Goal: Task Accomplishment & Management: Manage account settings

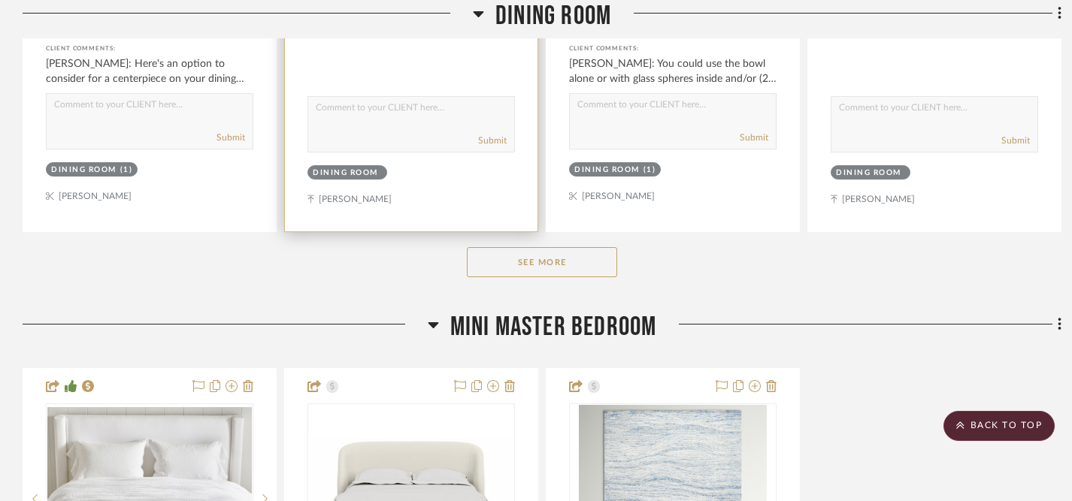
scroll to position [1052, 0]
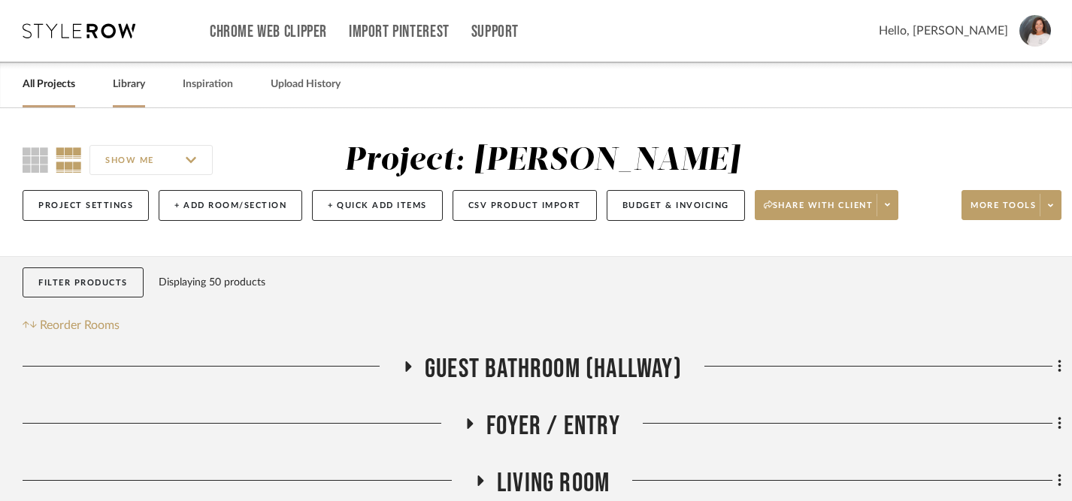
click at [128, 83] on link "Library" at bounding box center [129, 84] width 32 height 20
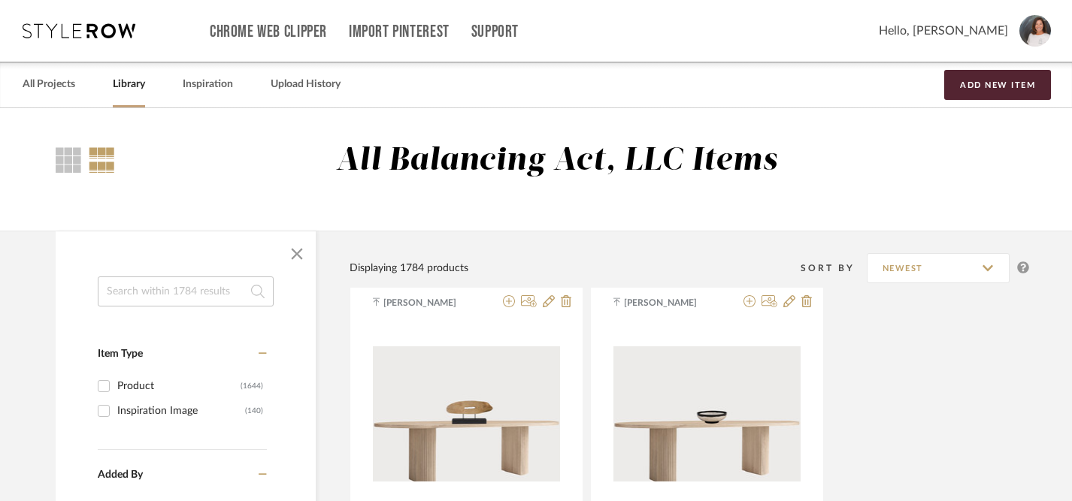
click at [208, 294] on input at bounding box center [186, 292] width 176 height 30
type input "candle holders"
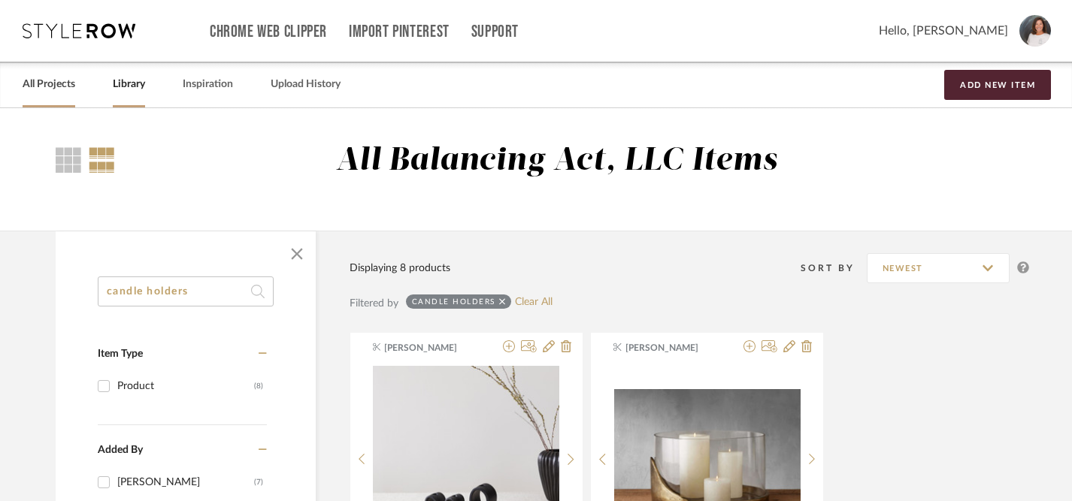
click at [39, 83] on link "All Projects" at bounding box center [49, 84] width 53 height 20
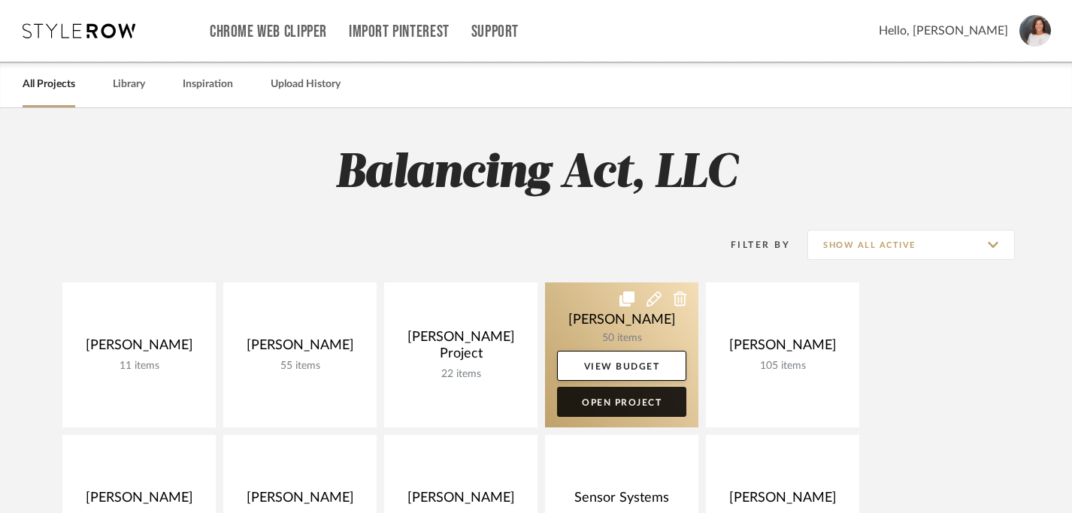
click at [598, 405] on link "Open Project" at bounding box center [621, 402] width 129 height 30
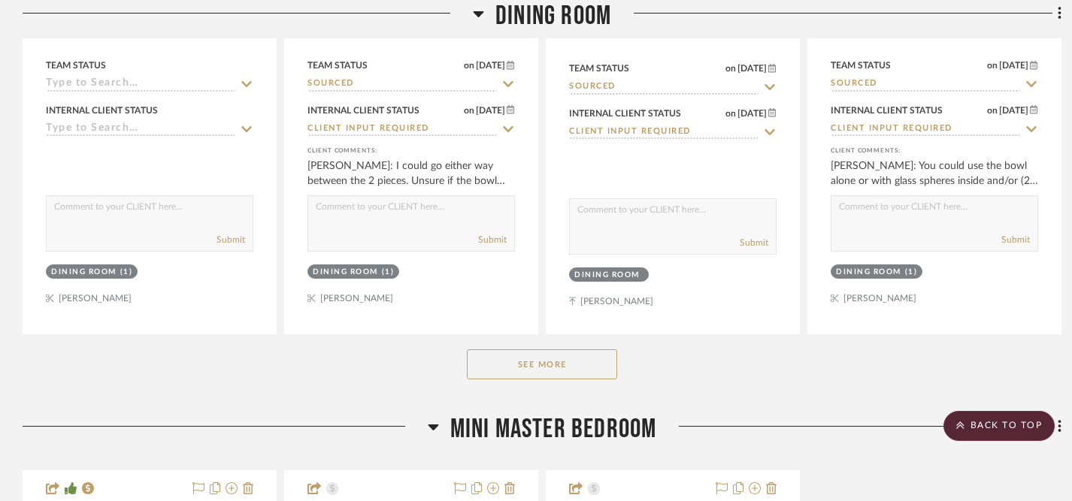
scroll to position [1026, 0]
click at [552, 372] on button "See More" at bounding box center [542, 363] width 150 height 30
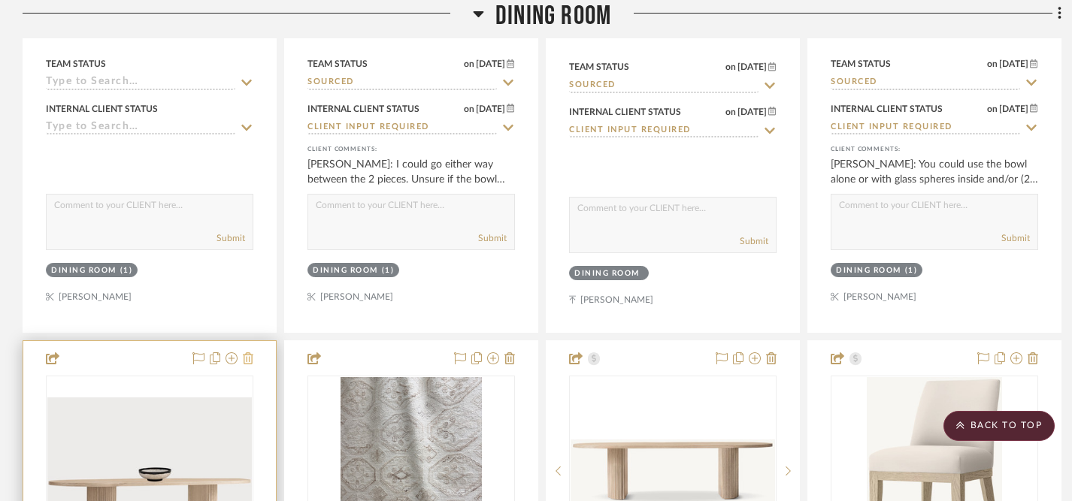
click at [252, 360] on icon at bounding box center [248, 359] width 11 height 12
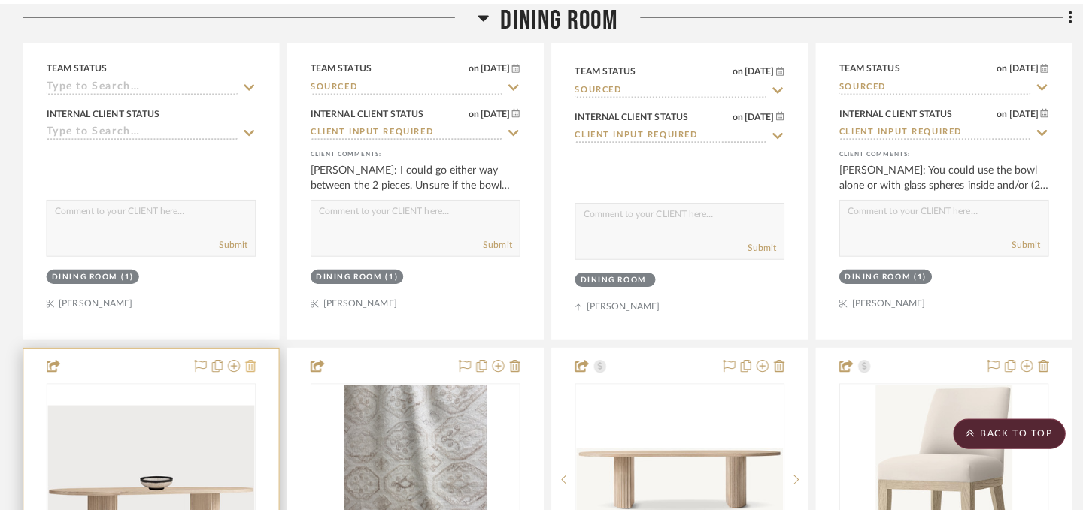
scroll to position [0, 0]
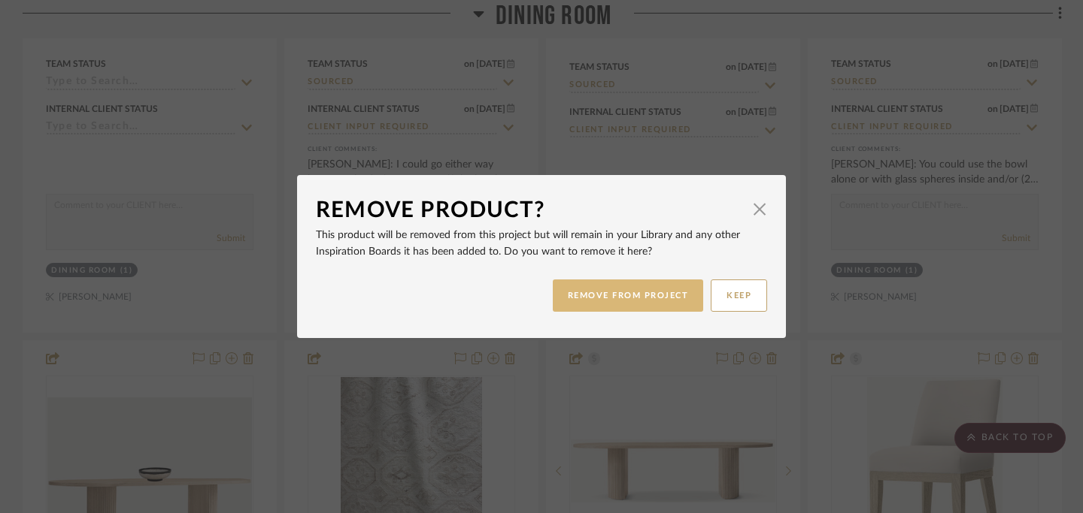
click at [650, 301] on button "REMOVE FROM PROJECT" at bounding box center [628, 296] width 151 height 32
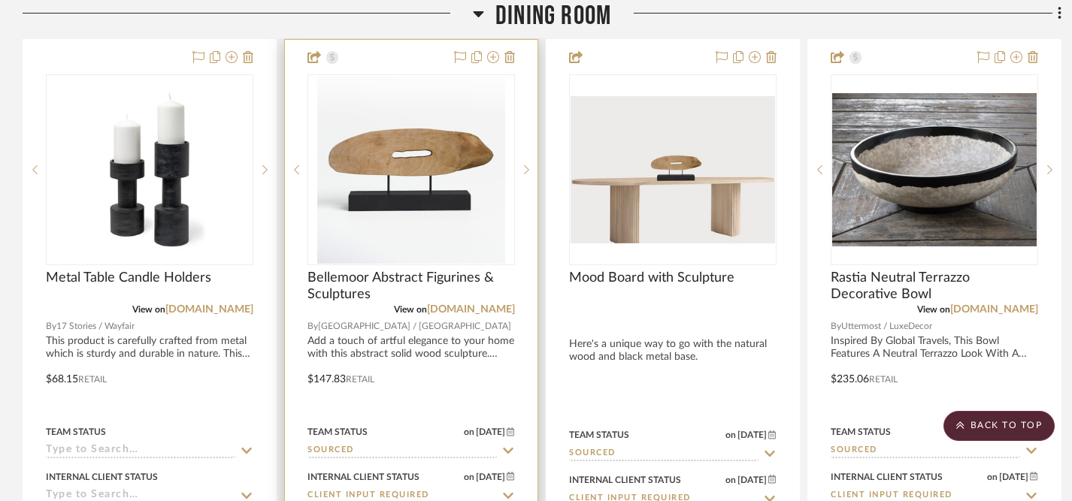
scroll to position [614, 0]
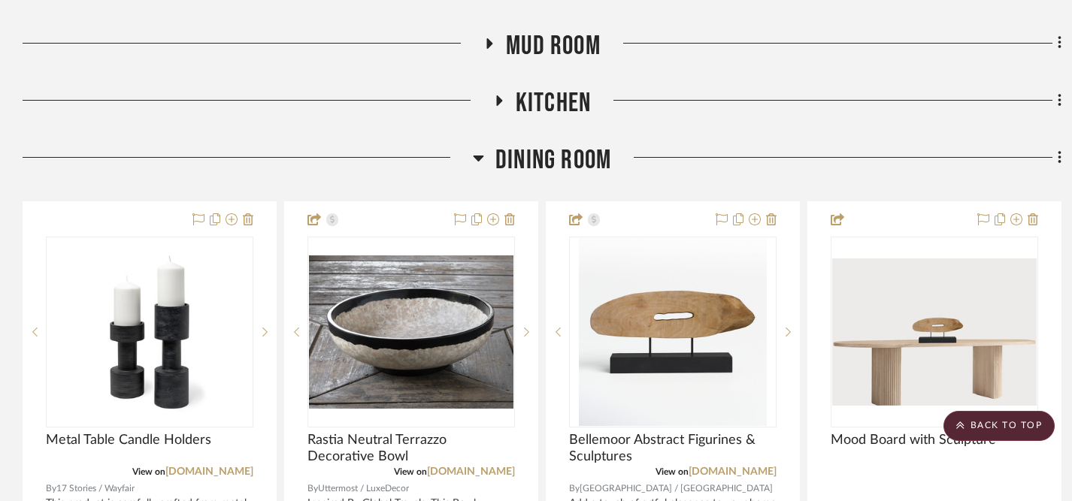
drag, startPoint x: 893, startPoint y: 112, endPoint x: 413, endPoint y: 114, distance: 480.4
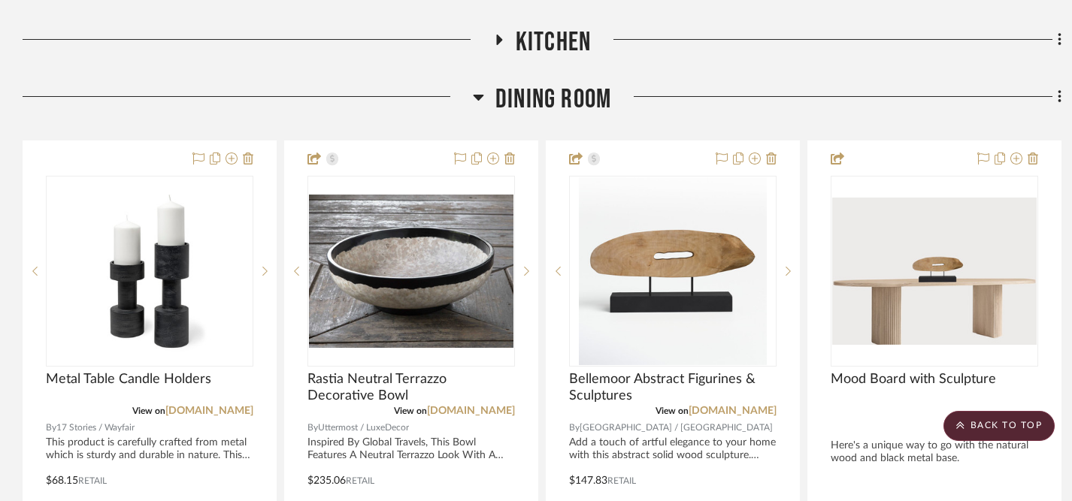
scroll to position [557, 0]
click at [1058, 101] on icon at bounding box center [1060, 96] width 5 height 17
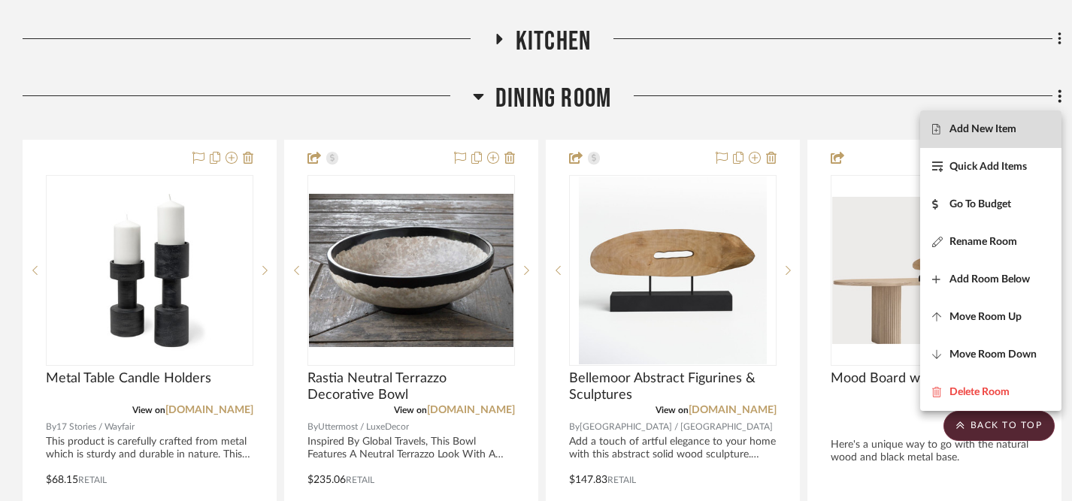
click at [976, 131] on span "Add New Item" at bounding box center [982, 129] width 67 height 13
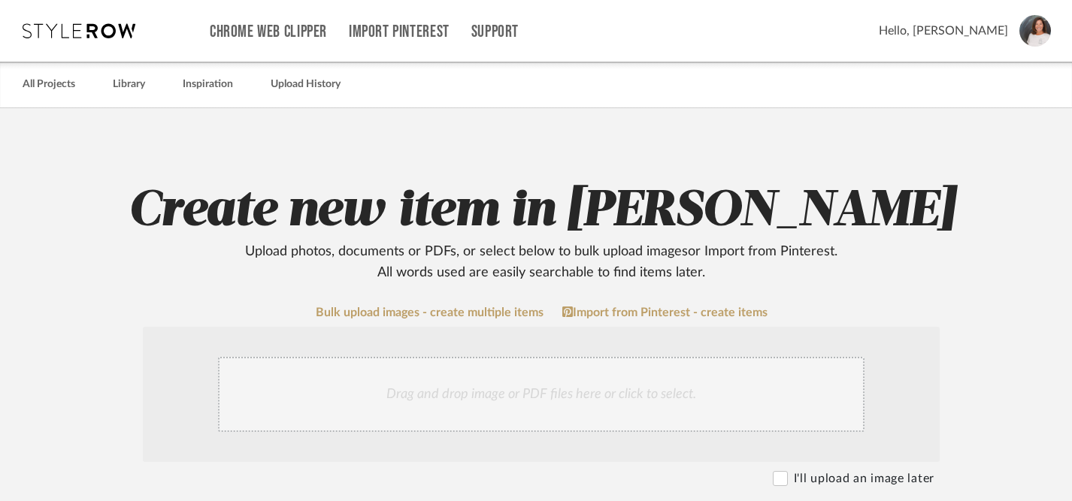
click at [431, 395] on div "Drag and drop image or PDF files here or click to select." at bounding box center [541, 394] width 647 height 75
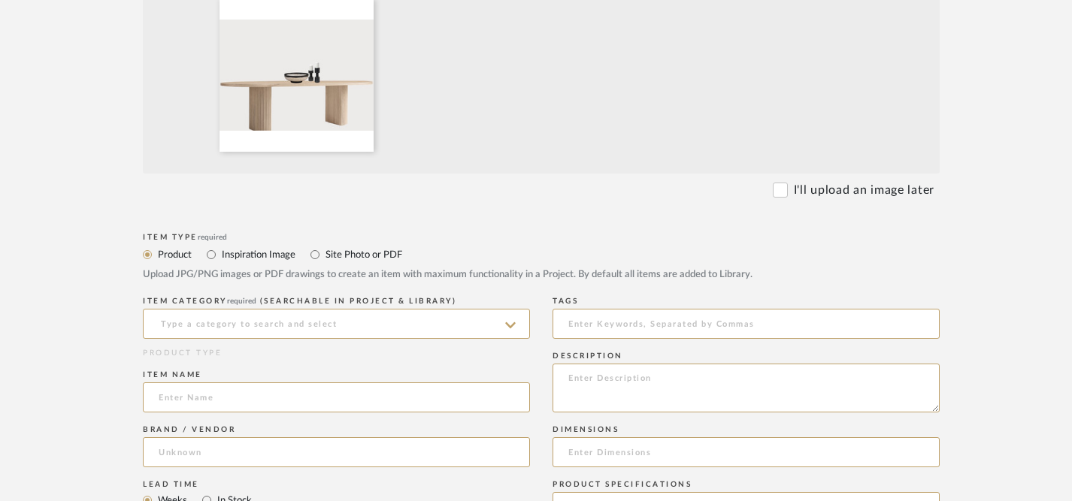
scroll to position [451, 0]
click at [210, 254] on input "Inspiration Image" at bounding box center [211, 253] width 18 height 18
radio input "true"
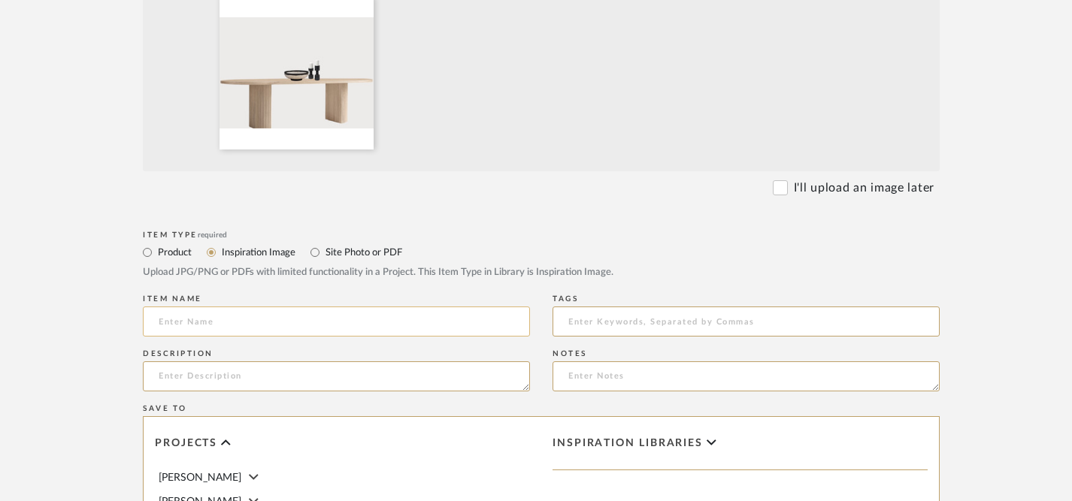
click at [233, 324] on input at bounding box center [336, 322] width 387 height 30
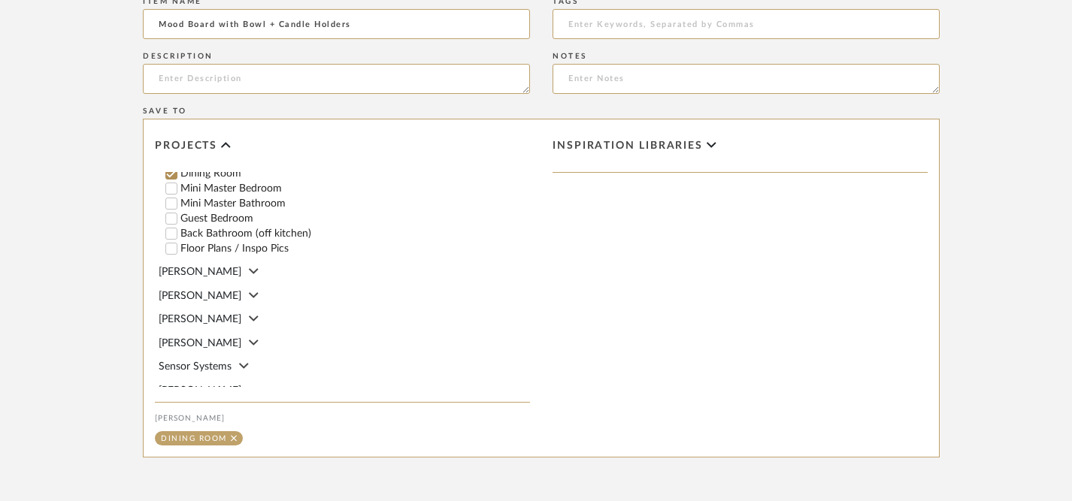
scroll to position [890, 0]
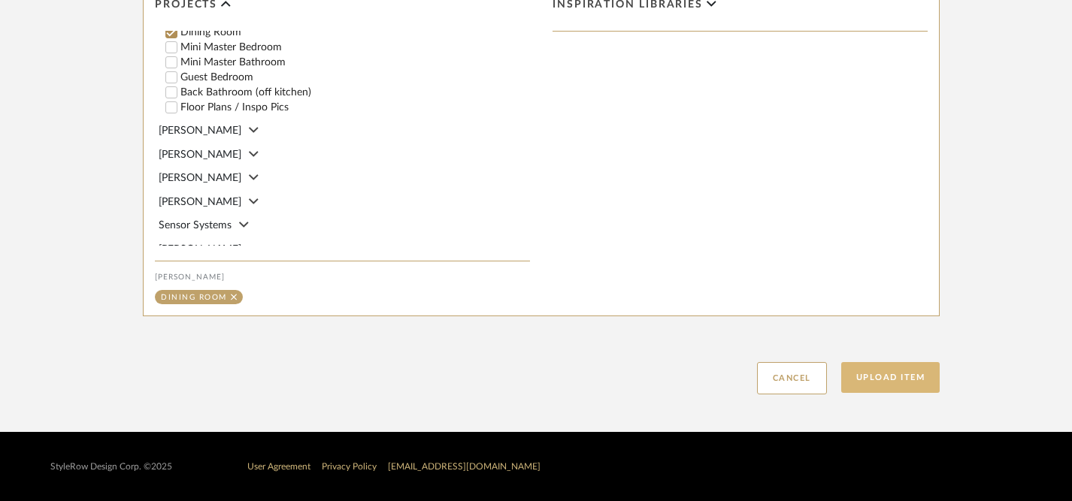
type input "Mood Board with Bowl + Candle Holders"
click at [888, 377] on button "Upload Item" at bounding box center [890, 377] width 99 height 31
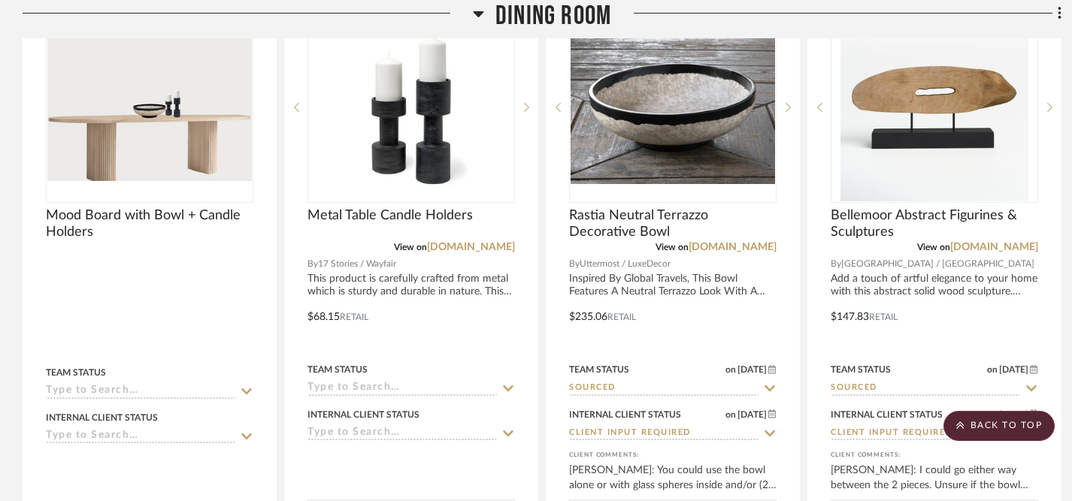
scroll to position [722, 0]
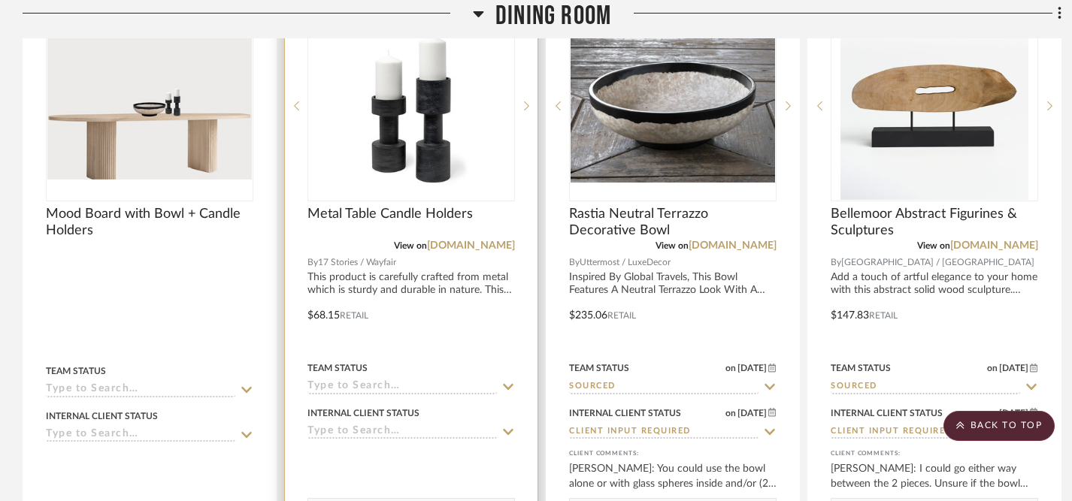
click at [509, 388] on icon at bounding box center [508, 387] width 14 height 12
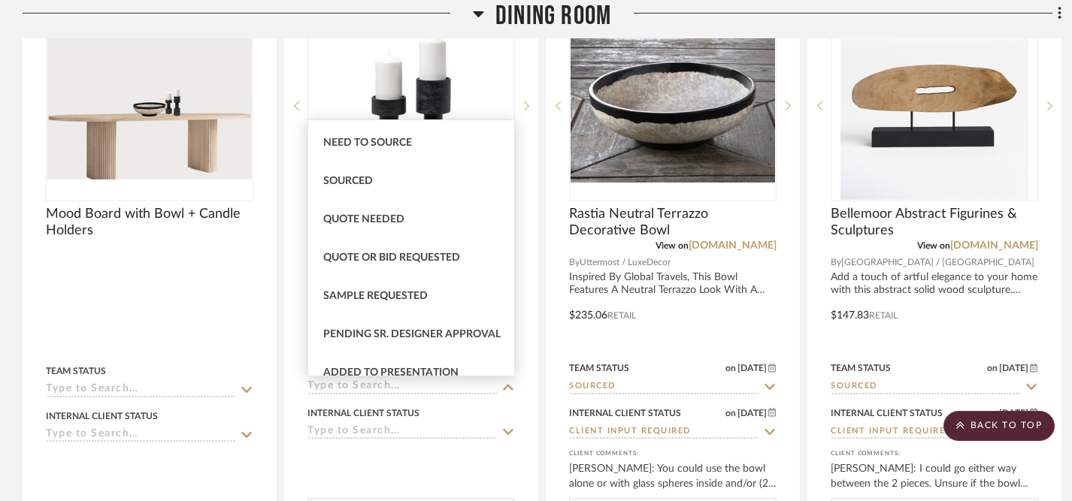
scroll to position [422, 0]
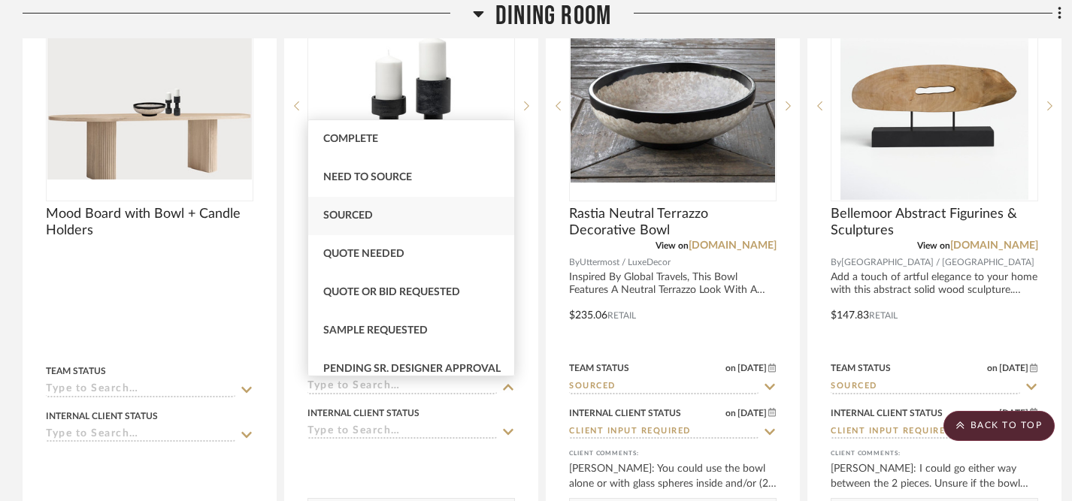
click at [382, 213] on div "Sourced" at bounding box center [411, 216] width 206 height 38
type input "[DATE]"
type input "Sourced"
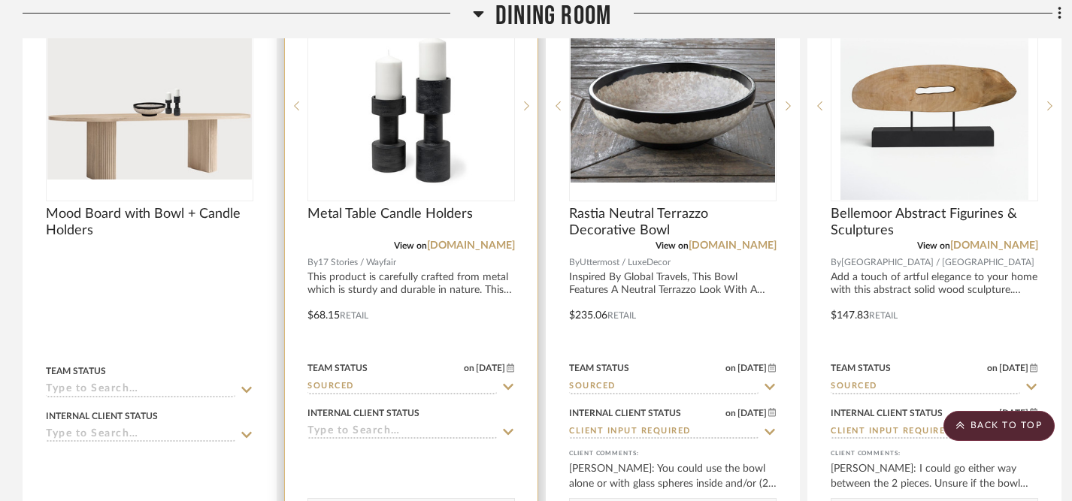
click at [506, 435] on icon at bounding box center [508, 432] width 11 height 6
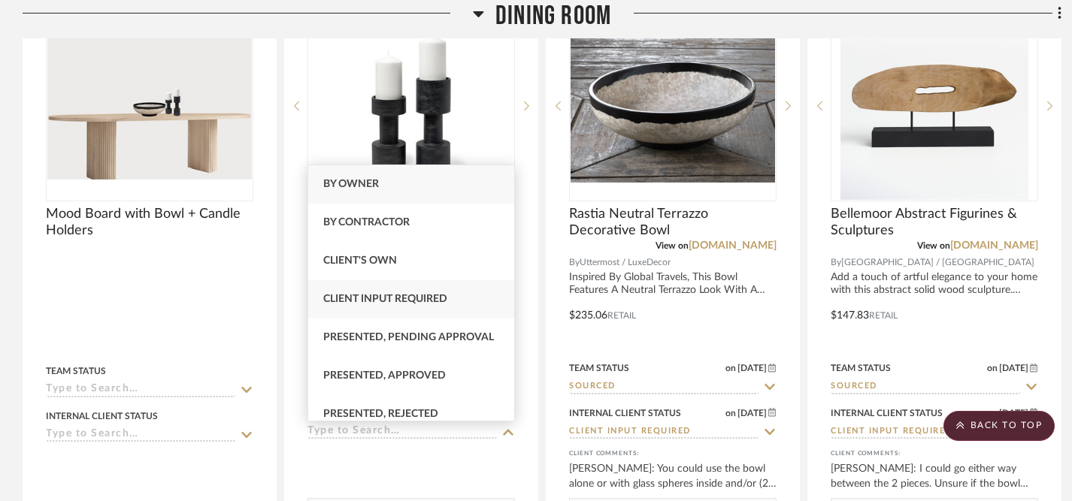
click at [440, 301] on span "Client Input Required" at bounding box center [385, 299] width 124 height 11
type input "[DATE]"
type input "Client Input Required"
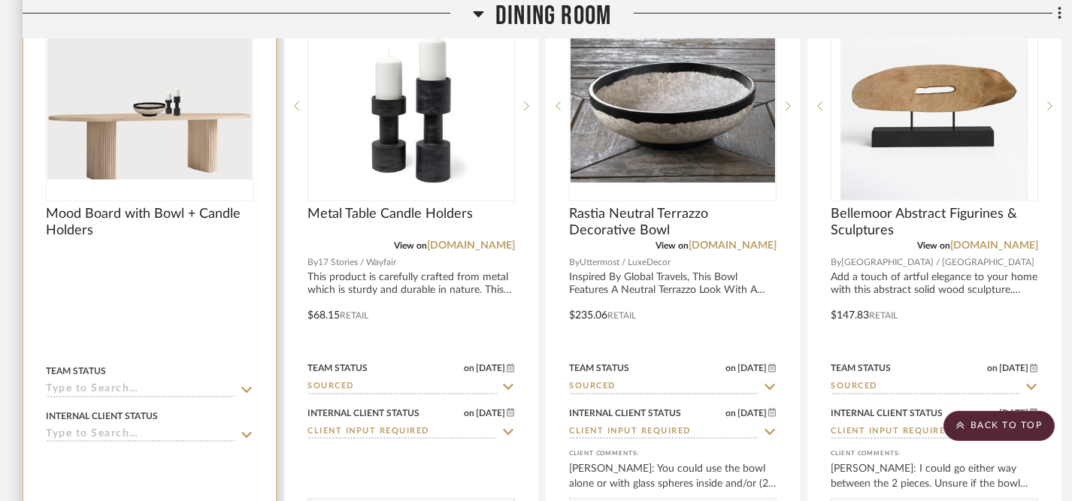
click at [244, 390] on icon at bounding box center [246, 390] width 11 height 6
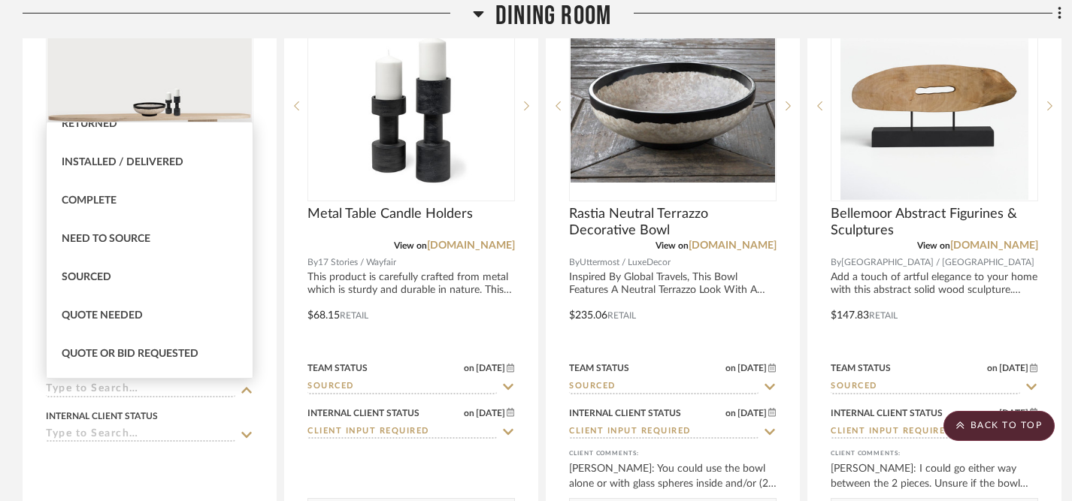
scroll to position [349, 0]
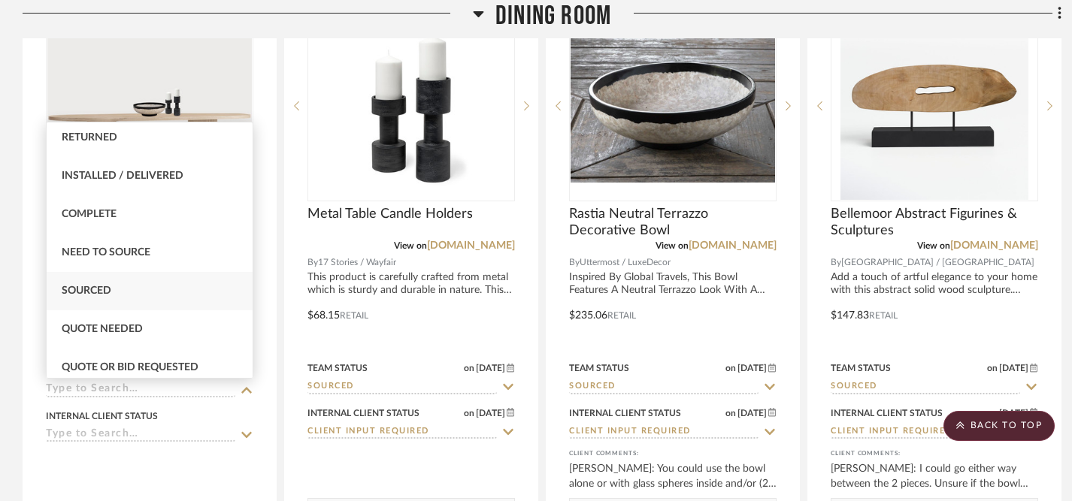
click at [177, 287] on div "Sourced" at bounding box center [150, 291] width 206 height 38
type input "[DATE]"
type input "Sourced"
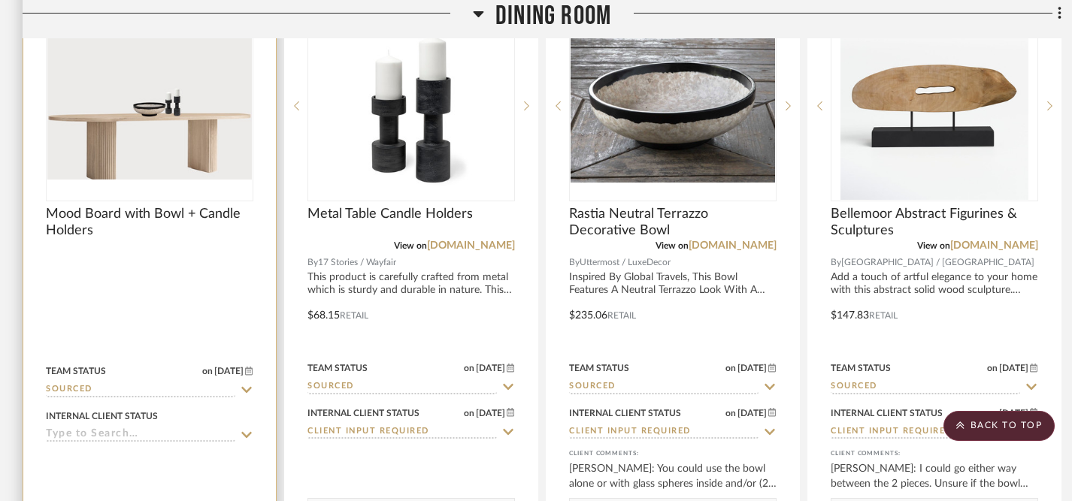
click at [247, 437] on icon at bounding box center [246, 435] width 11 height 6
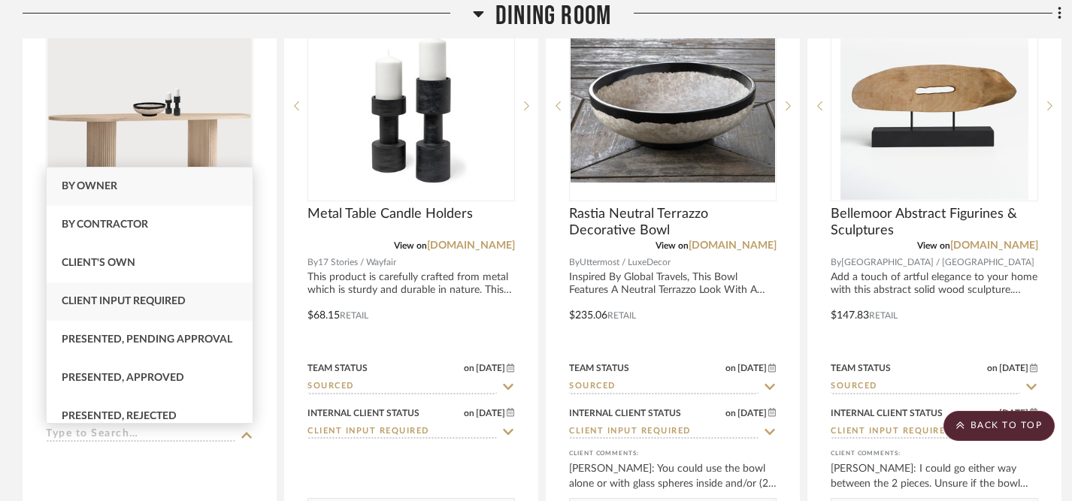
click at [207, 302] on div "Client Input Required" at bounding box center [150, 302] width 206 height 38
type input "[DATE]"
type input "Client Input Required"
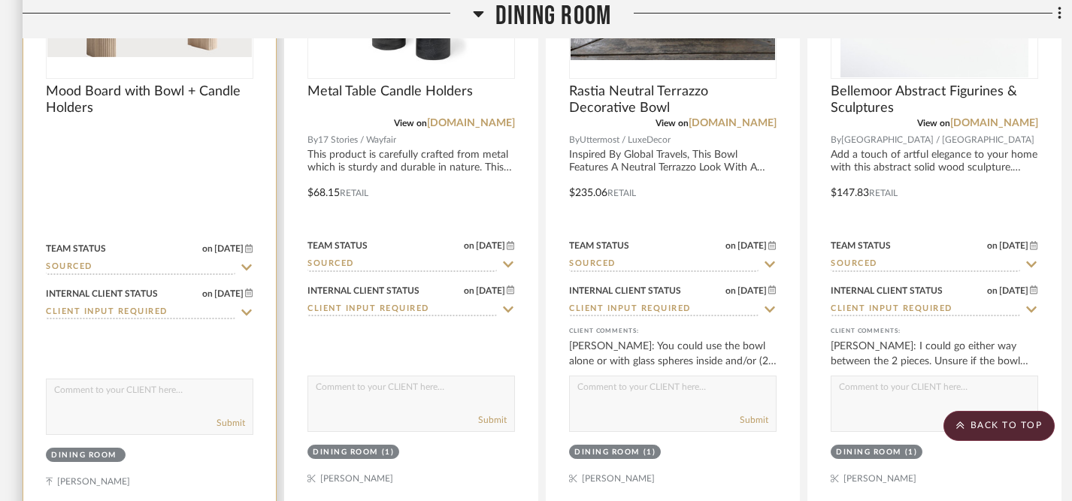
scroll to position [846, 0]
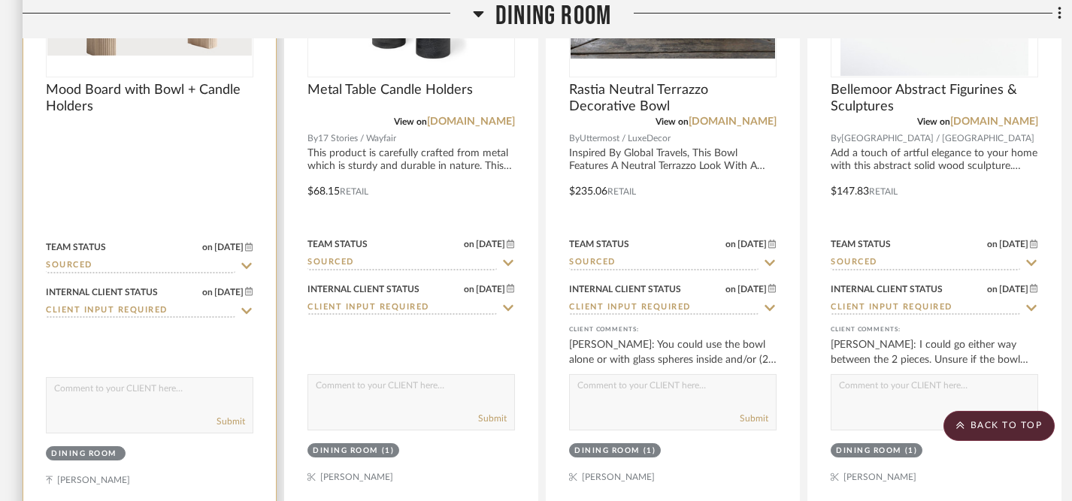
click at [201, 398] on textarea at bounding box center [150, 392] width 206 height 29
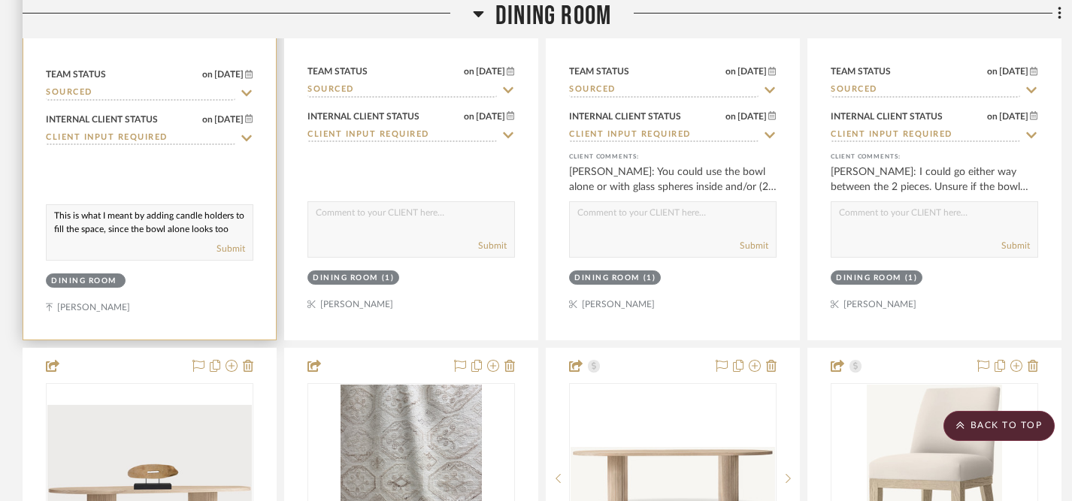
scroll to position [1058, 0]
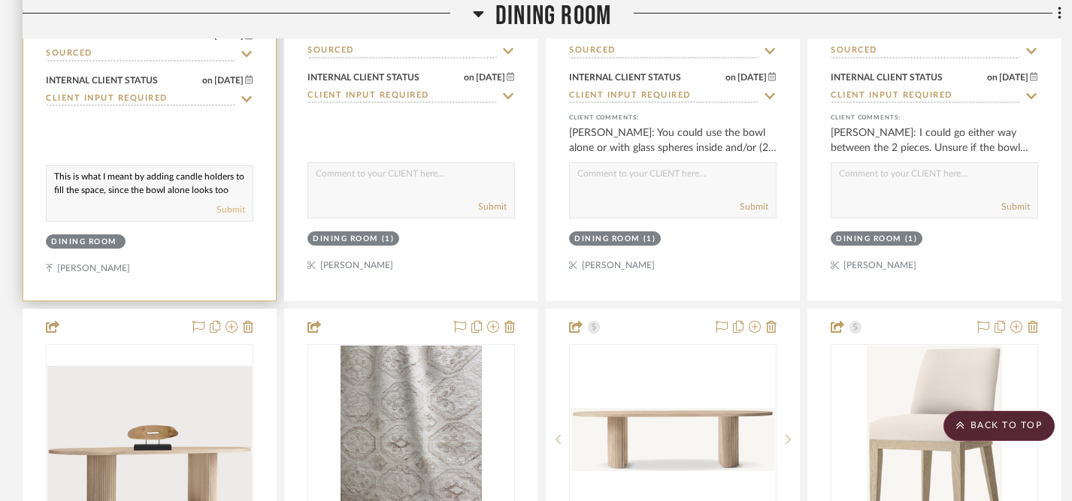
type textarea "This is what I meant by adding candle holders to fill the space, since the bowl…"
click at [239, 210] on button "Submit" at bounding box center [231, 210] width 29 height 14
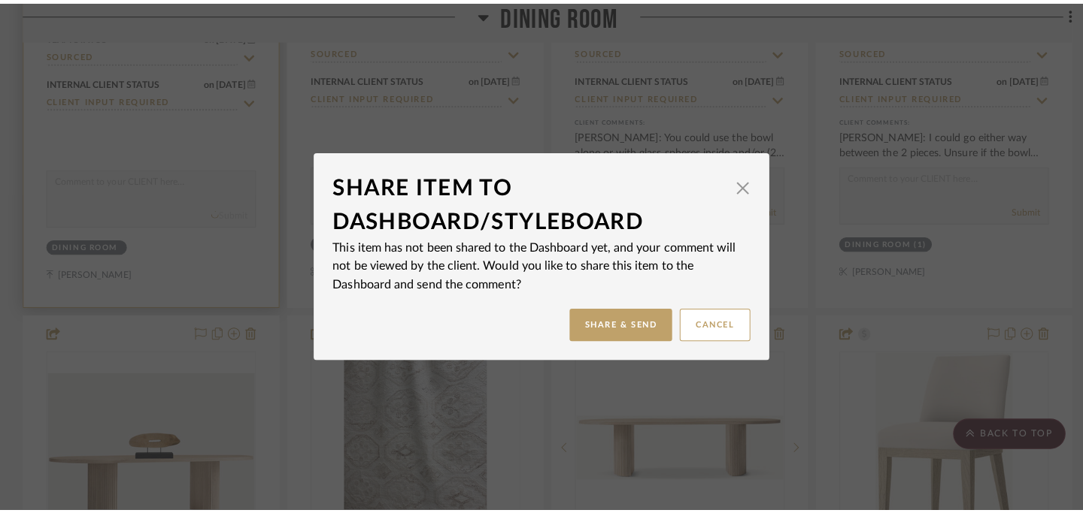
scroll to position [0, 0]
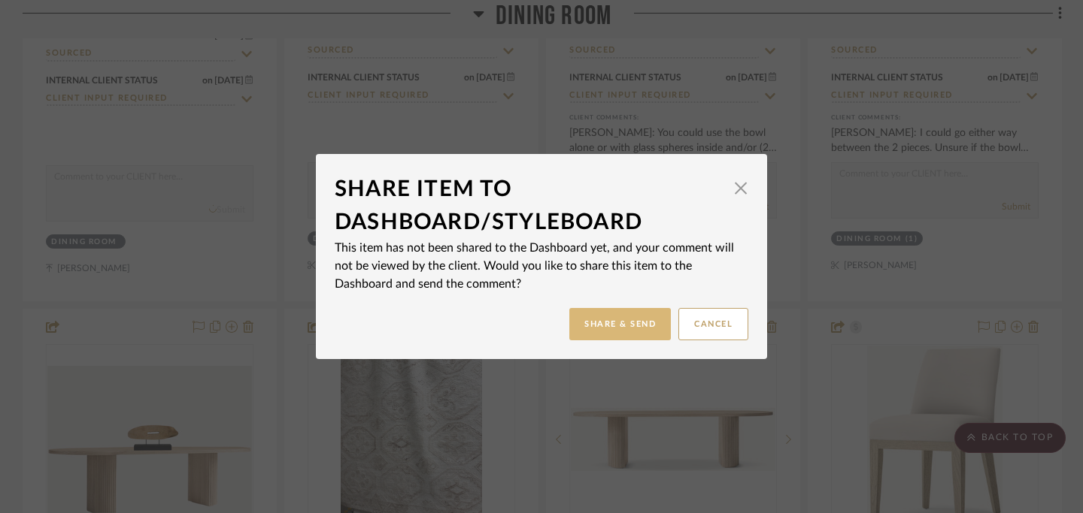
click at [600, 324] on button "Share & Send" at bounding box center [619, 324] width 101 height 32
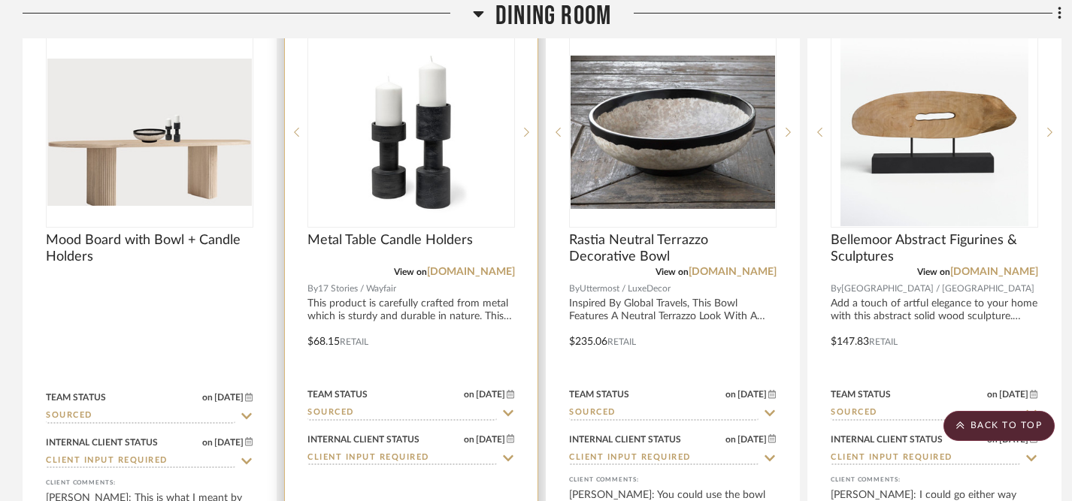
scroll to position [692, 0]
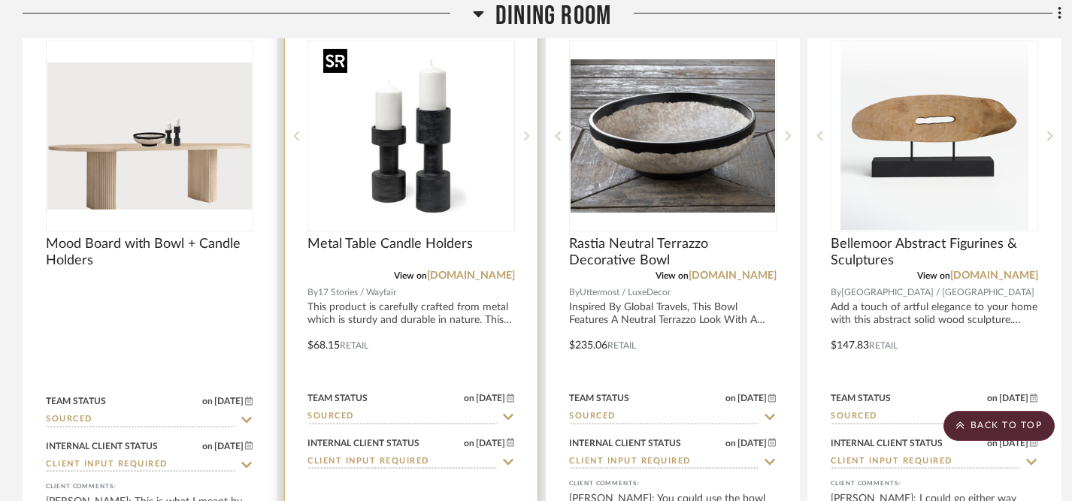
click at [0, 0] on img at bounding box center [0, 0] width 0 height 0
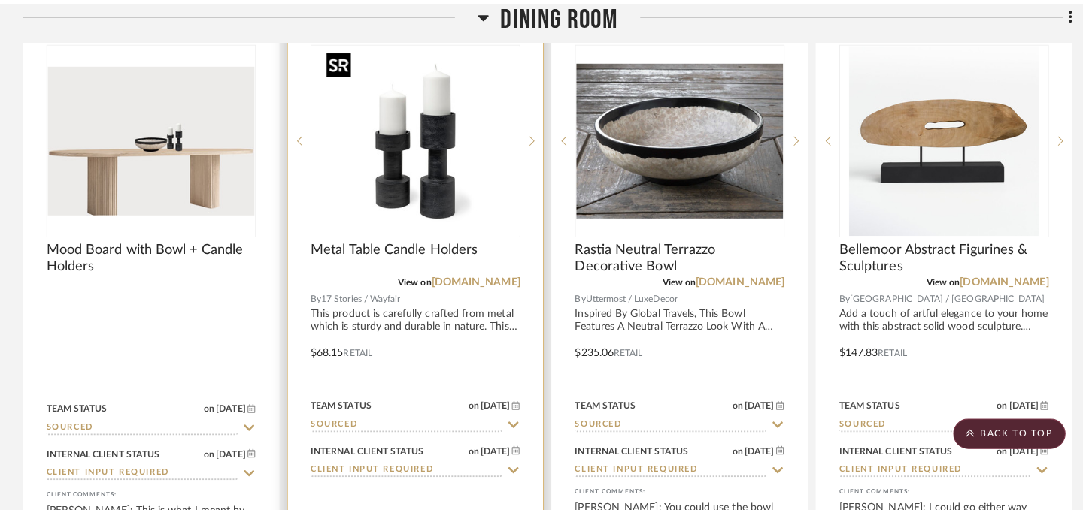
scroll to position [0, 0]
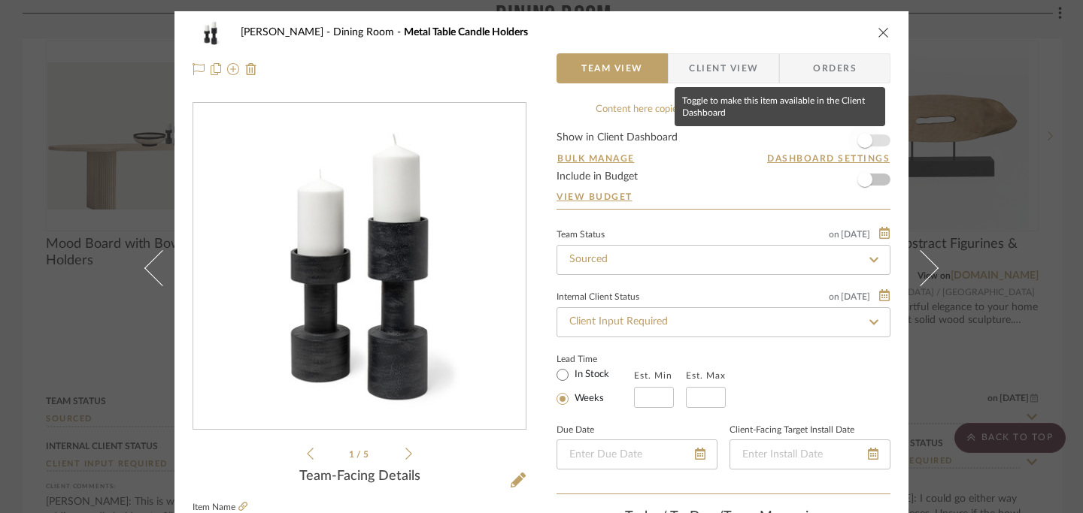
click at [868, 141] on span "button" at bounding box center [864, 140] width 33 height 33
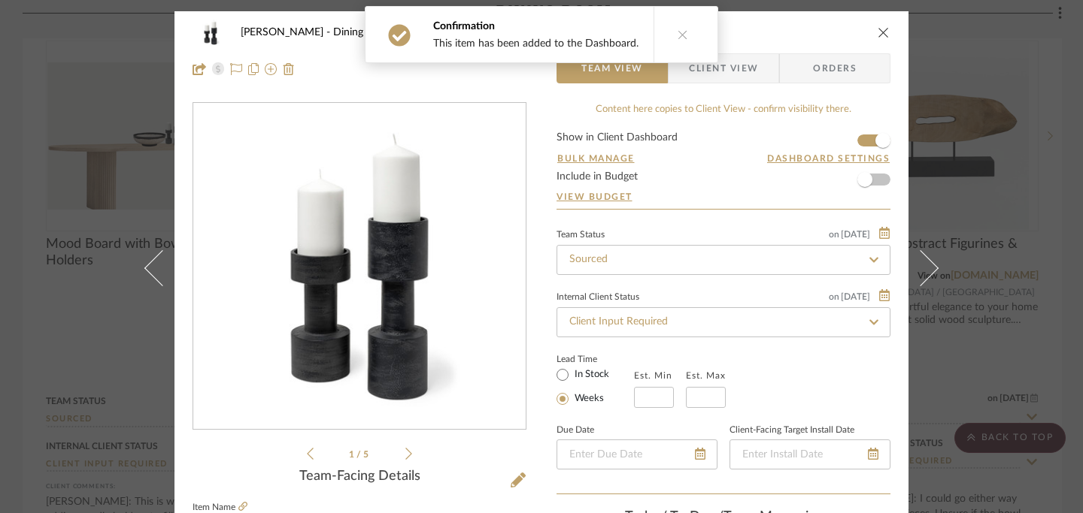
click at [878, 35] on icon "close" at bounding box center [883, 32] width 12 height 12
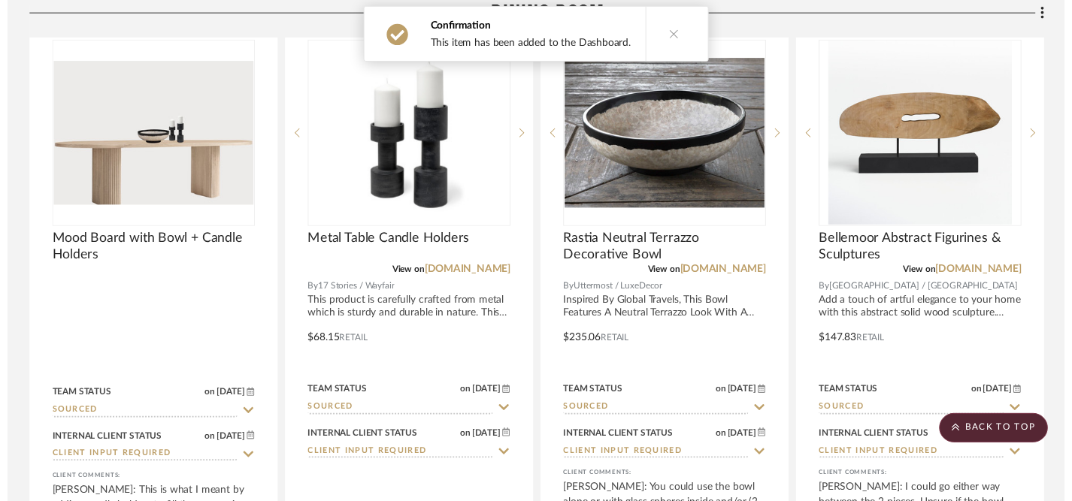
scroll to position [692, 0]
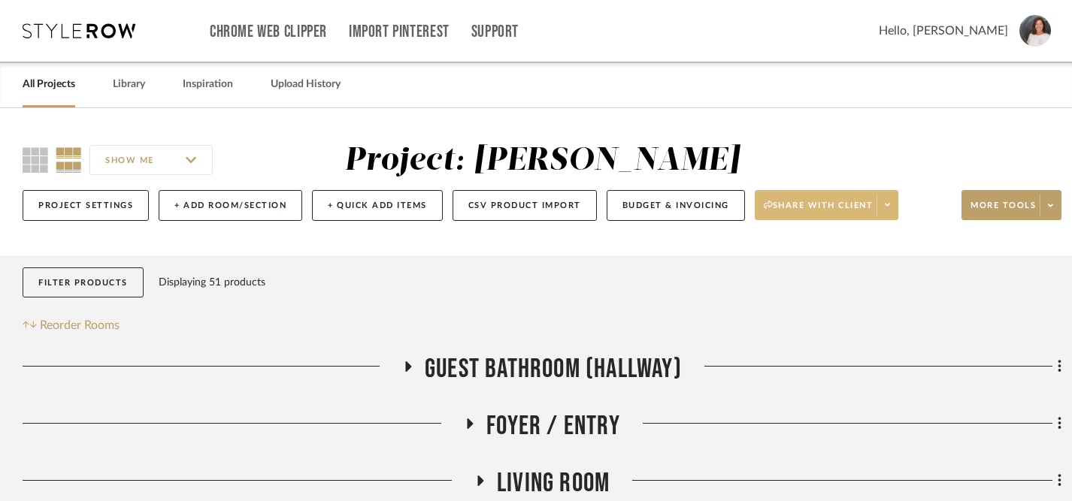
click at [820, 203] on span "Share with client" at bounding box center [819, 211] width 110 height 23
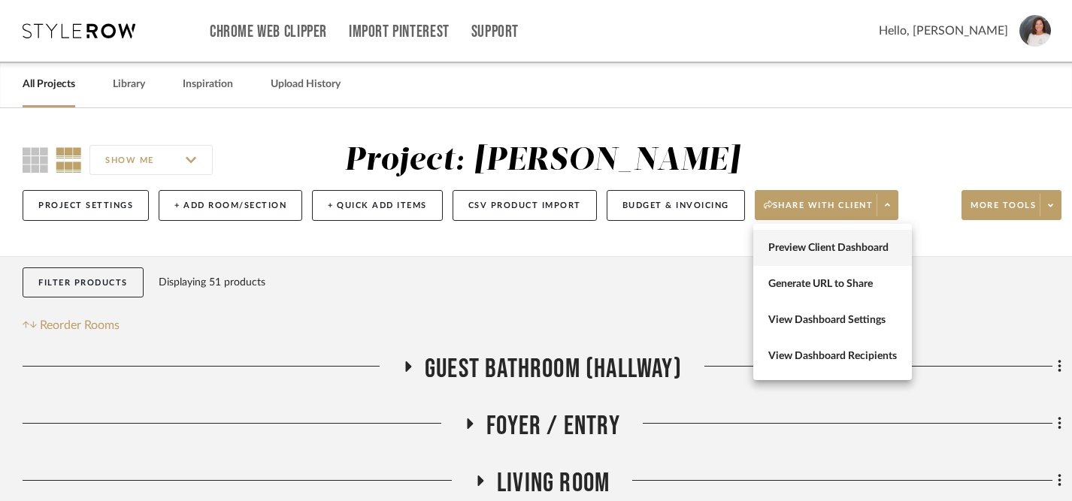
click at [822, 244] on span "Preview Client Dashboard" at bounding box center [832, 248] width 129 height 13
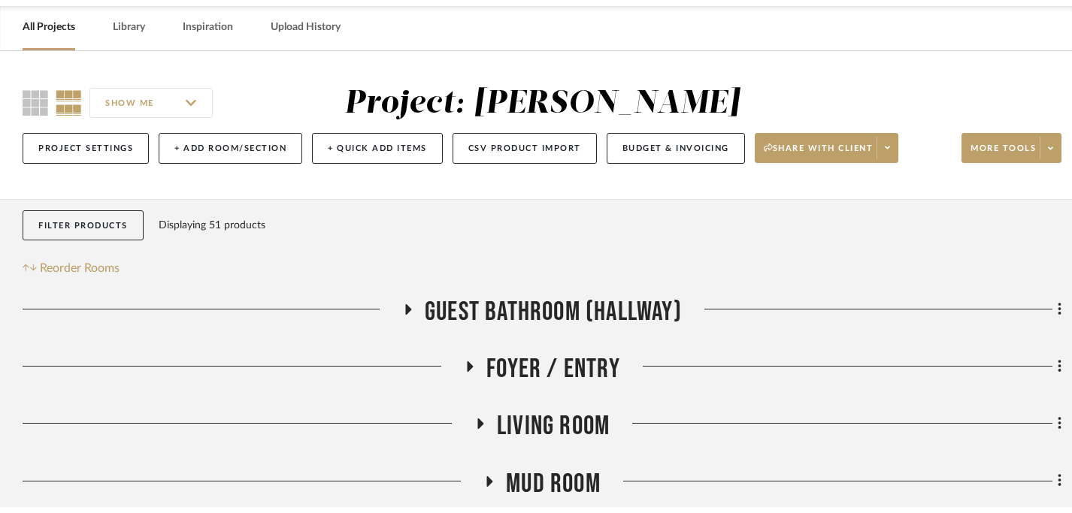
scroll to position [64, 0]
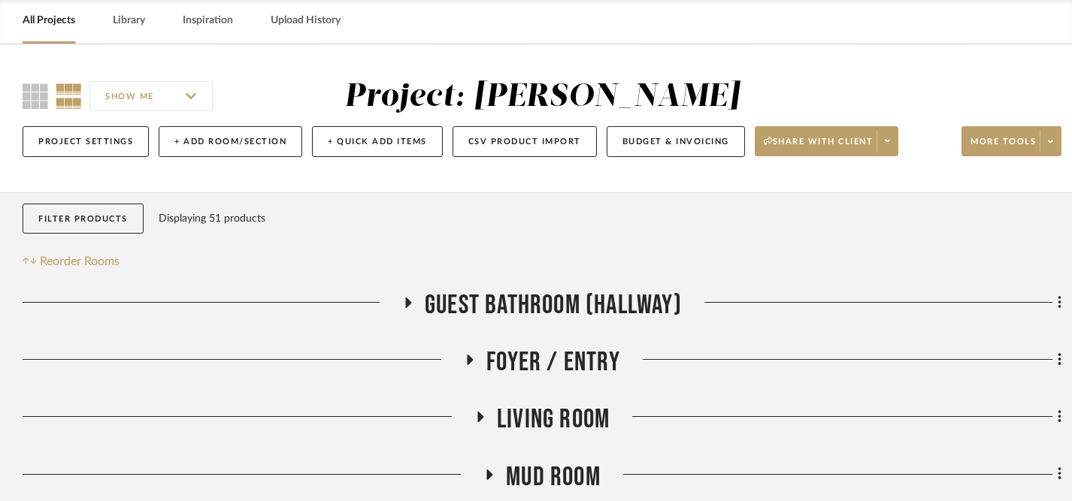
click at [355, 249] on div "Filter Products Displaying 51 products Reorder Rooms" at bounding box center [542, 238] width 1039 height 68
click at [53, 17] on link "All Projects" at bounding box center [49, 21] width 53 height 20
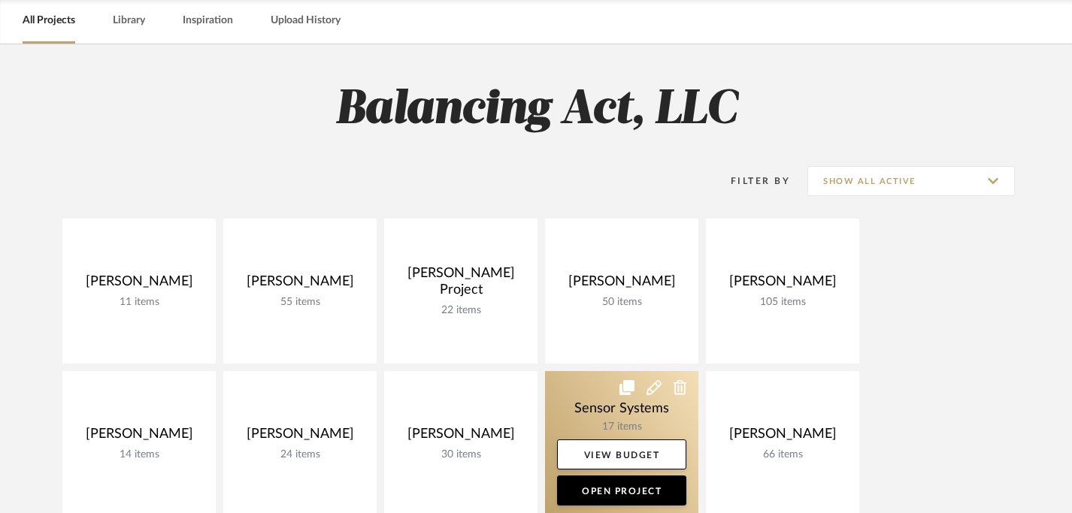
scroll to position [101, 0]
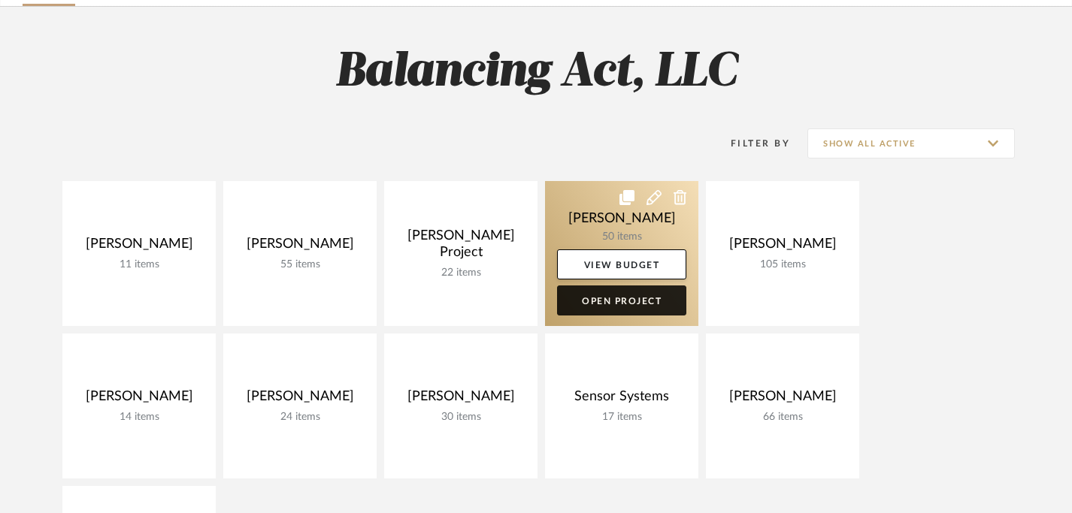
click at [639, 301] on link "Open Project" at bounding box center [621, 301] width 129 height 30
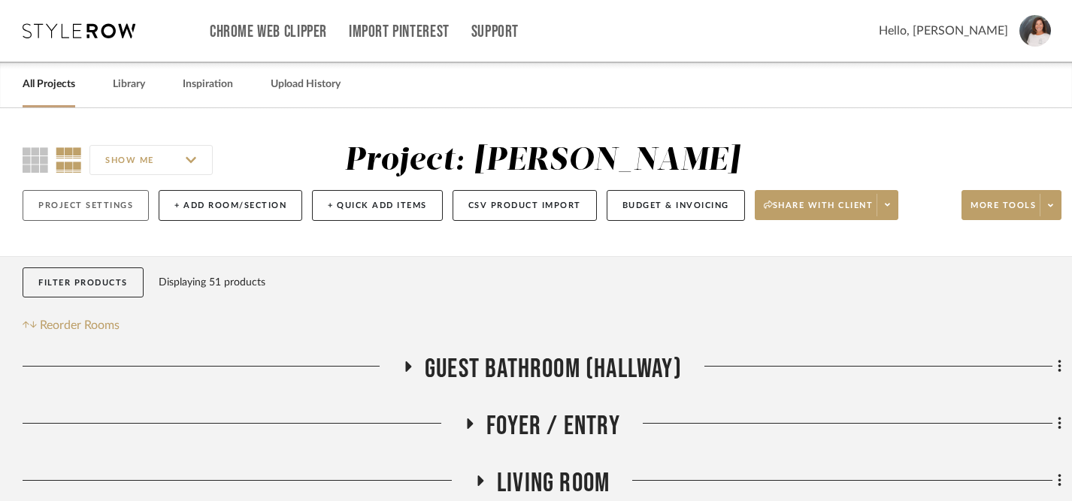
click at [117, 205] on button "Project Settings" at bounding box center [86, 205] width 126 height 31
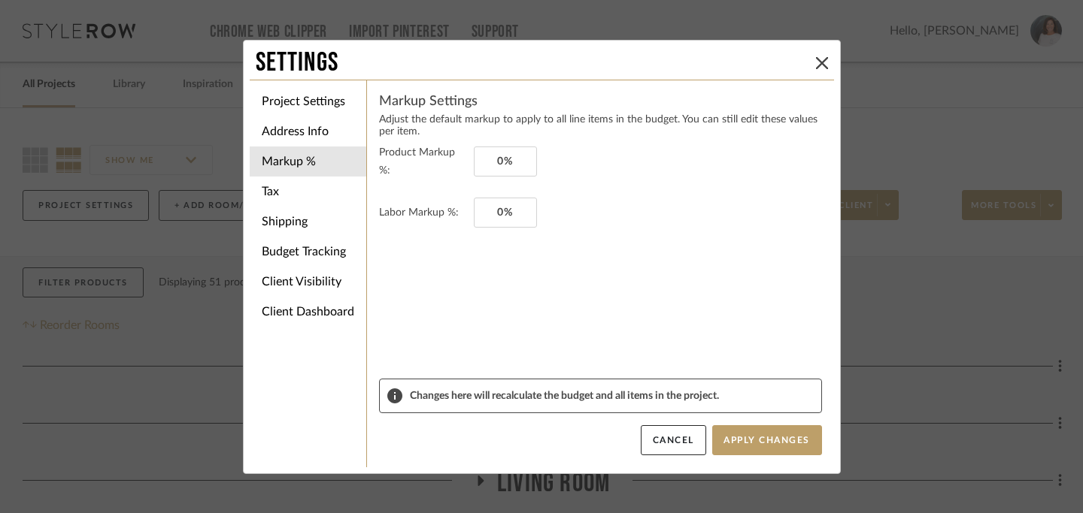
click at [163, 401] on div "Settings Project Settings Address Info Markup % Tax Shipping Budget Tracking Cl…" at bounding box center [541, 256] width 1083 height 513
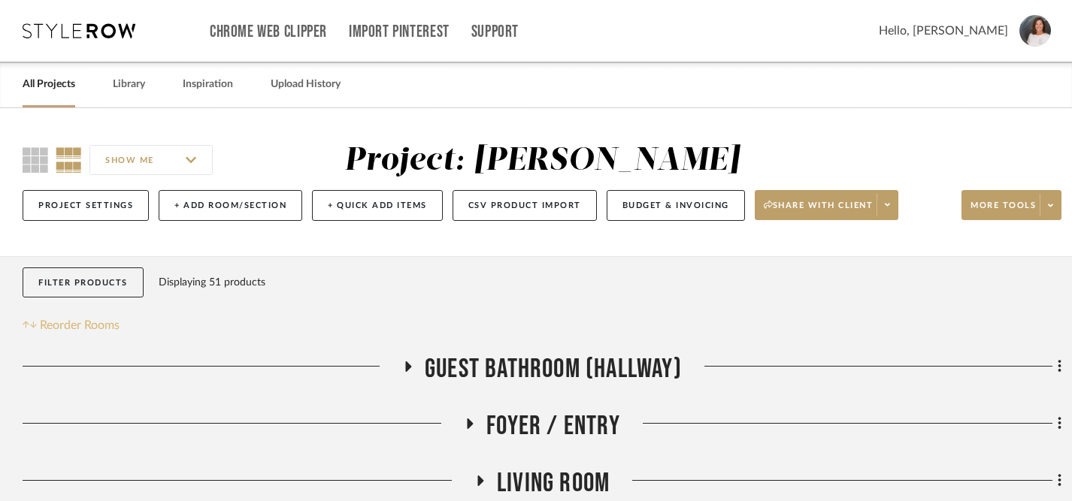
click at [50, 324] on span "Reorder Rooms" at bounding box center [80, 325] width 80 height 18
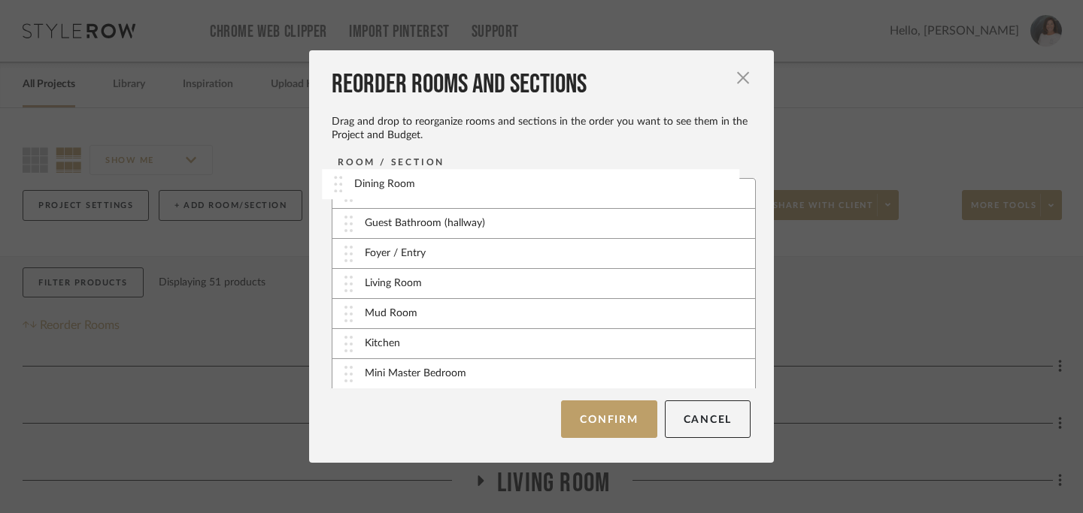
drag, startPoint x: 339, startPoint y: 345, endPoint x: 335, endPoint y: 187, distance: 157.9
click at [338, 198] on div "Dining Room" at bounding box center [543, 194] width 422 height 30
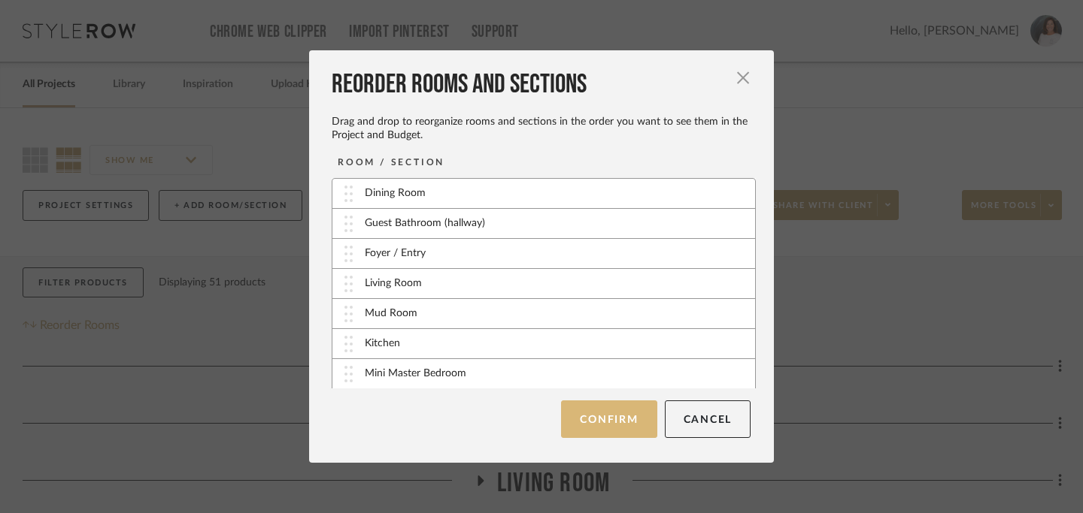
click at [606, 428] on button "Confirm" at bounding box center [608, 420] width 95 height 38
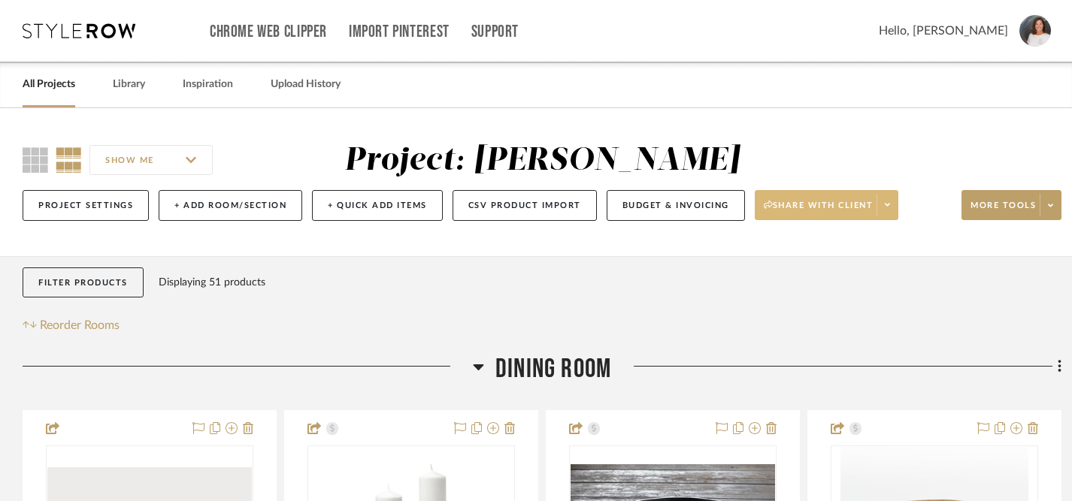
click at [829, 203] on span "Share with client" at bounding box center [819, 211] width 110 height 23
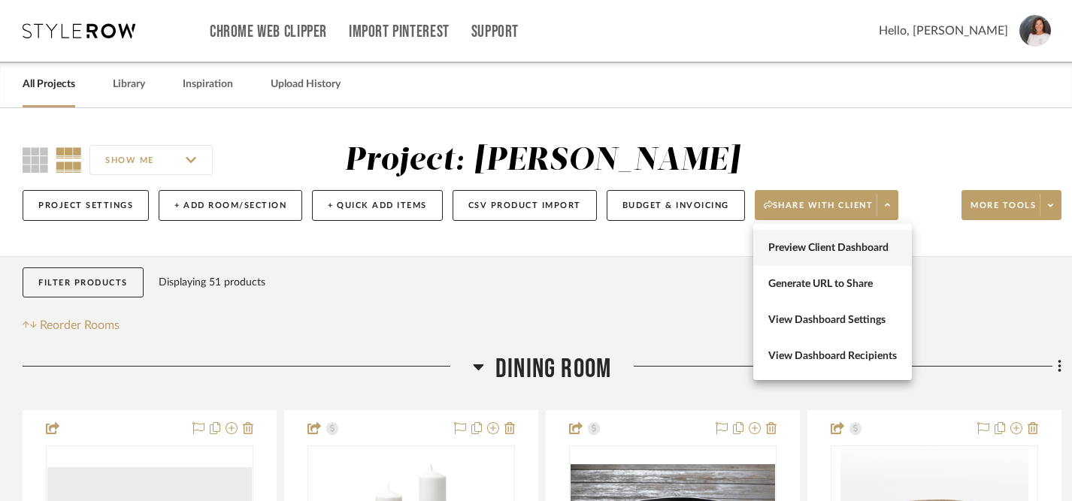
click at [827, 247] on span "Preview Client Dashboard" at bounding box center [832, 248] width 129 height 13
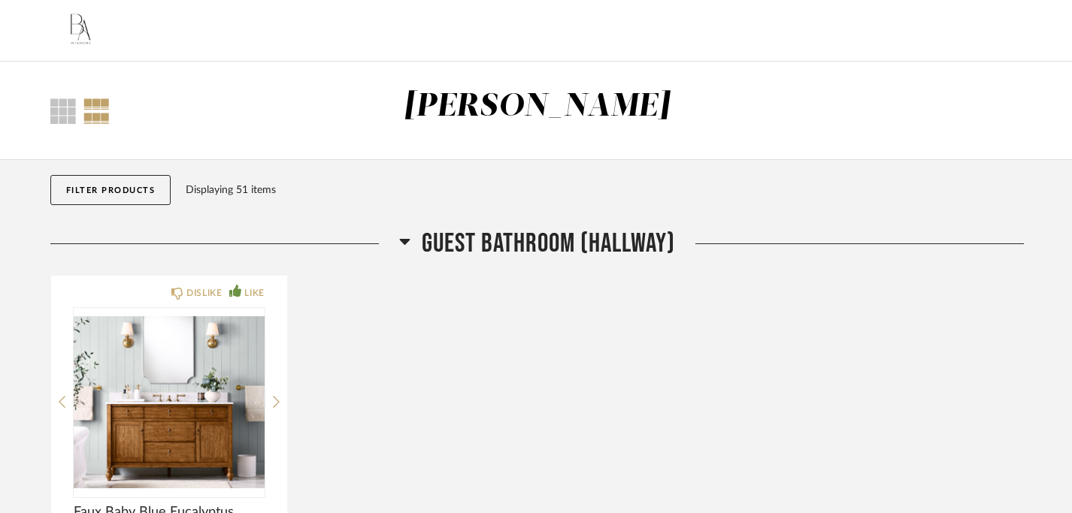
click at [404, 241] on icon at bounding box center [404, 242] width 11 height 6
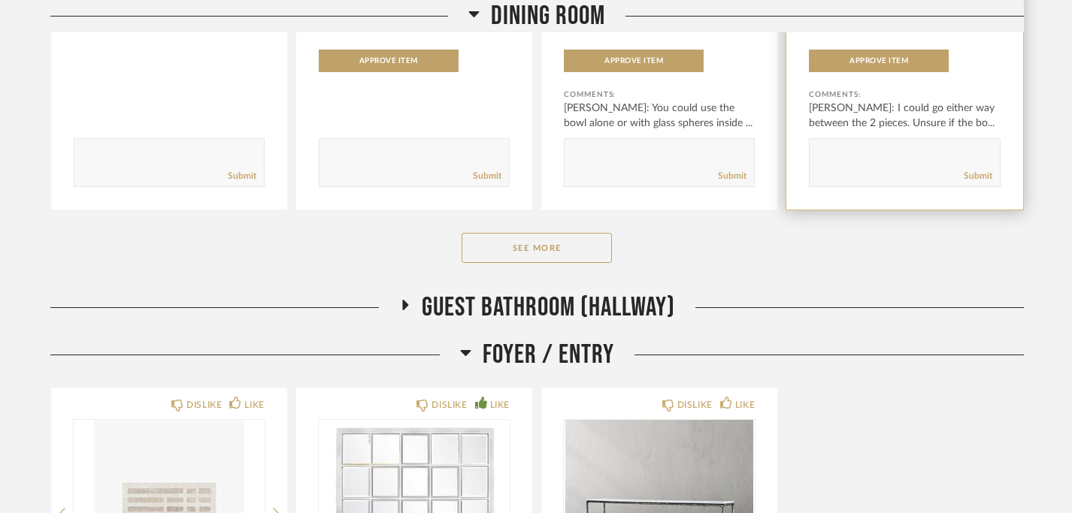
scroll to position [604, 0]
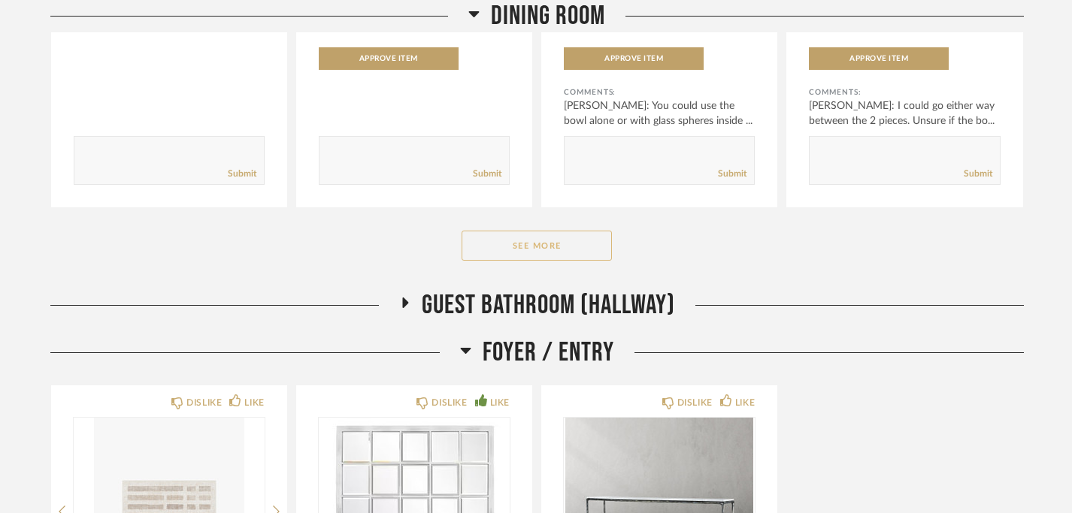
click at [559, 249] on button "See More" at bounding box center [537, 246] width 150 height 30
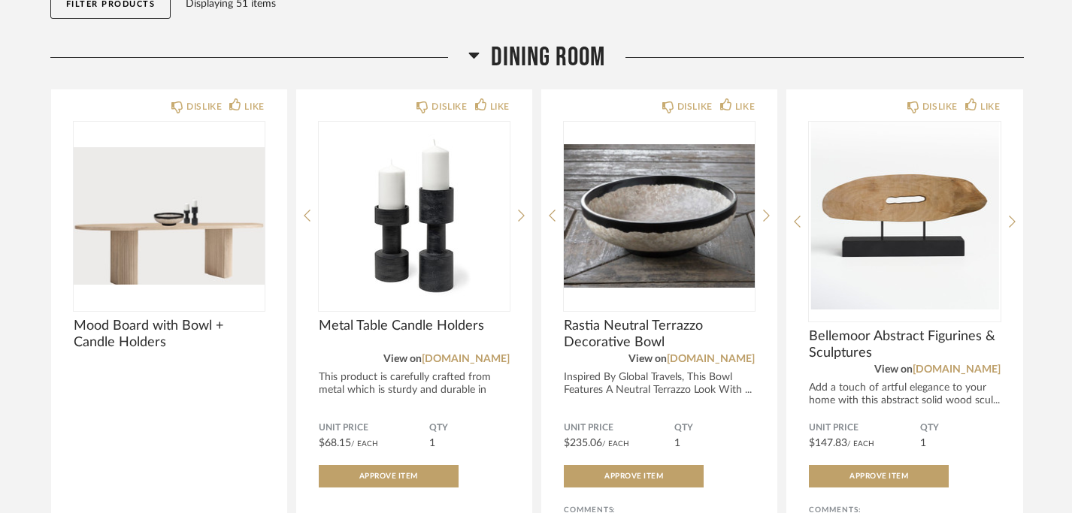
scroll to position [185, 0]
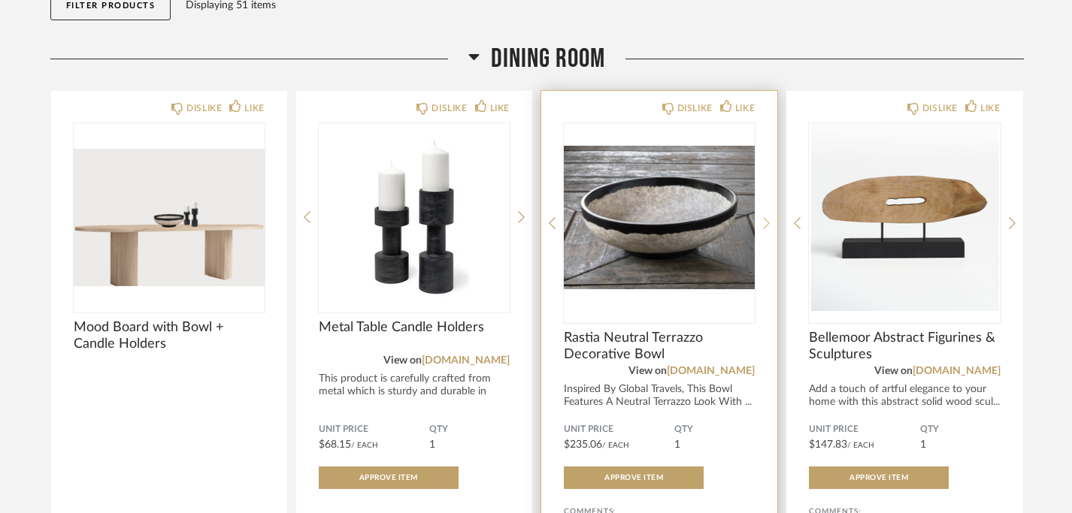
click at [765, 217] on icon at bounding box center [766, 224] width 7 height 14
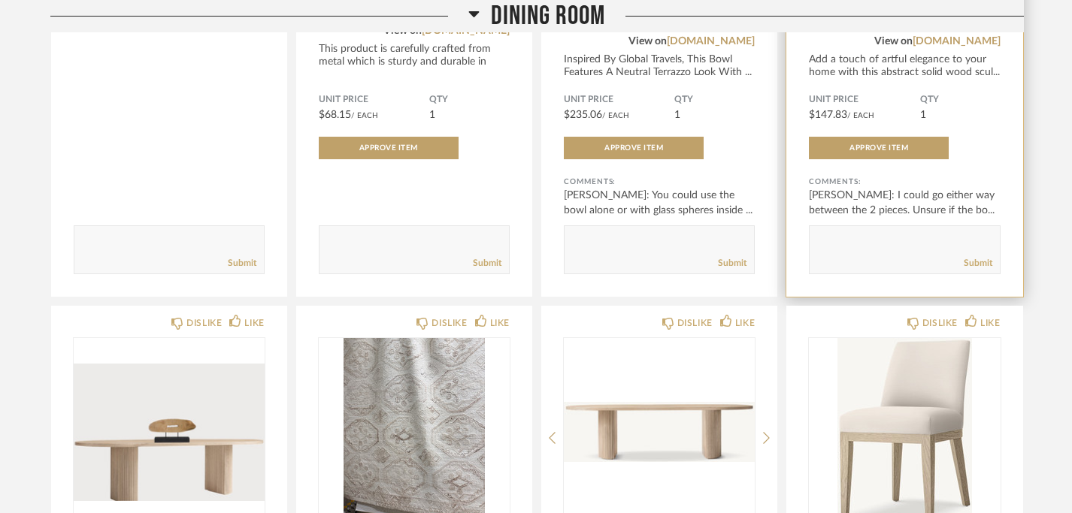
scroll to position [504, 0]
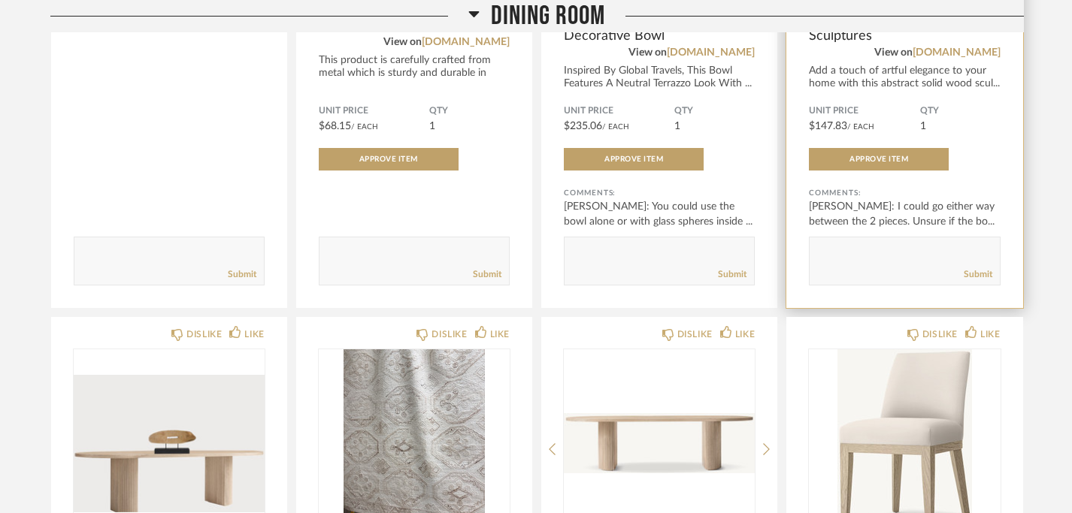
click at [866, 247] on textarea at bounding box center [904, 254] width 189 height 20
type textarea "More importantly...how is Chris feeling about these options? haha"
click at [968, 277] on link "Submit" at bounding box center [978, 274] width 29 height 13
